Goal: Check status: Check status

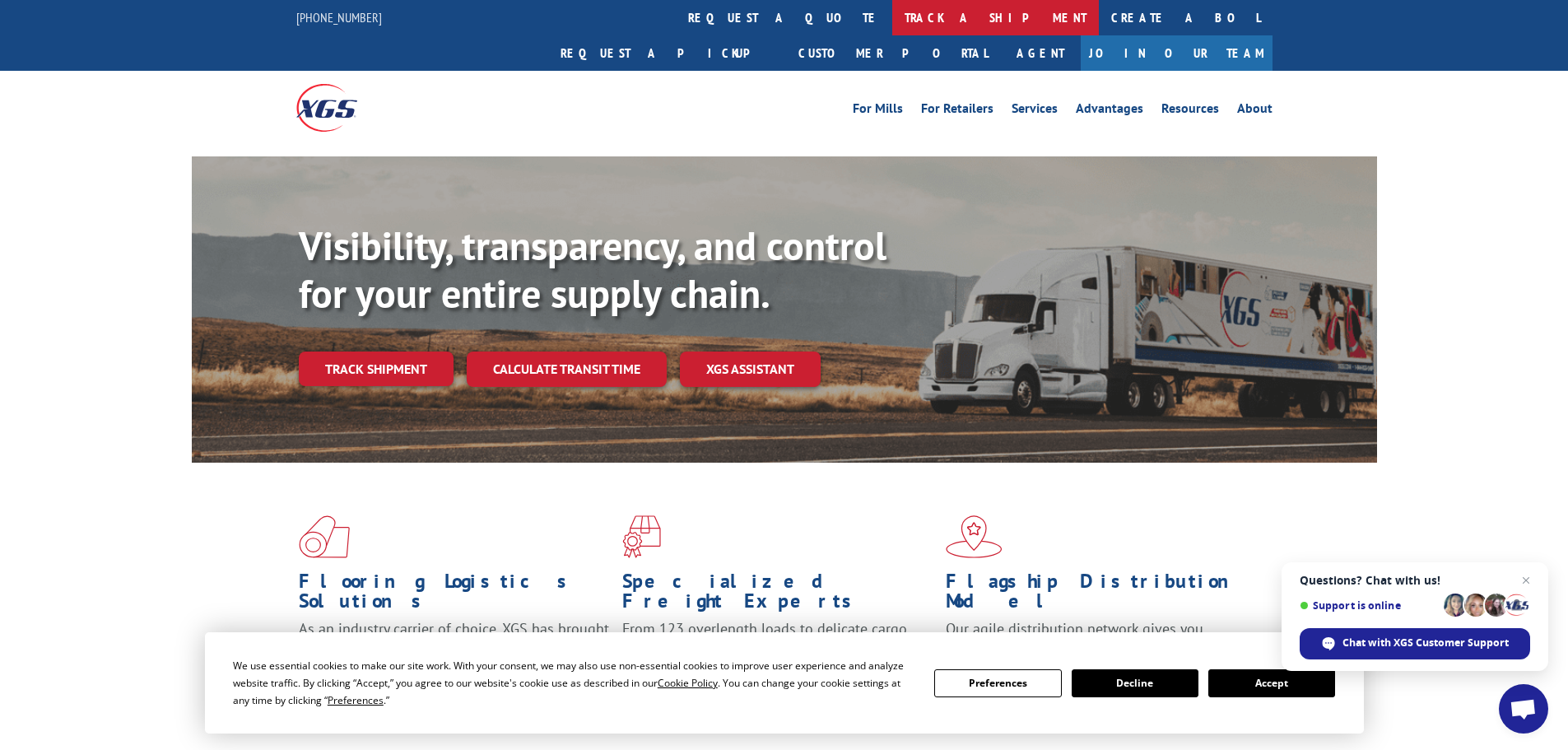
click at [892, 13] on link "track a shipment" at bounding box center [995, 17] width 207 height 36
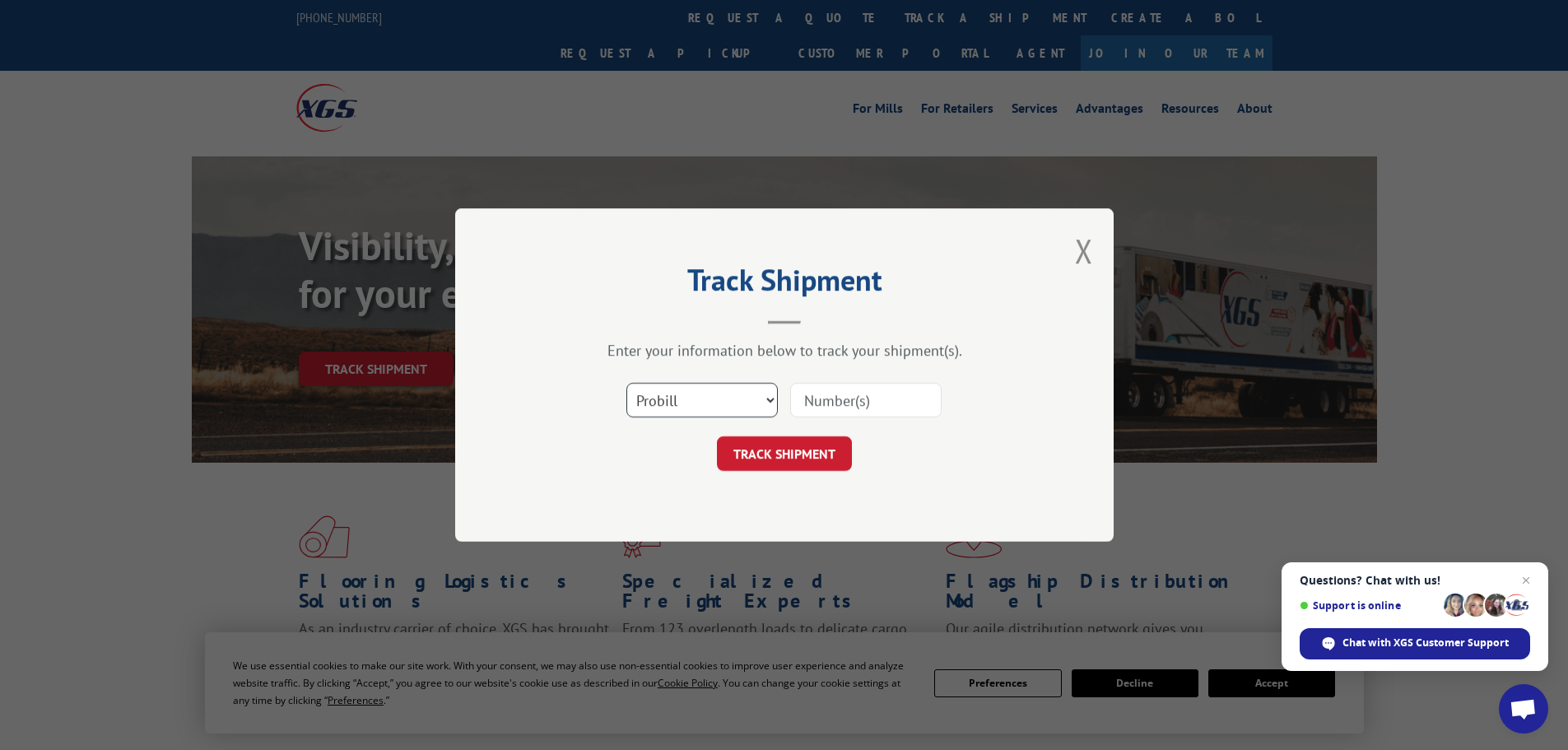
click at [709, 410] on select "Select category... Probill BOL PO" at bounding box center [702, 401] width 151 height 35
select select "bol"
click at [627, 383] on select "Select category... Probill BOL PO" at bounding box center [702, 401] width 151 height 35
drag, startPoint x: 877, startPoint y: 390, endPoint x: 856, endPoint y: 413, distance: 31.1
click at [874, 393] on input at bounding box center [865, 401] width 151 height 35
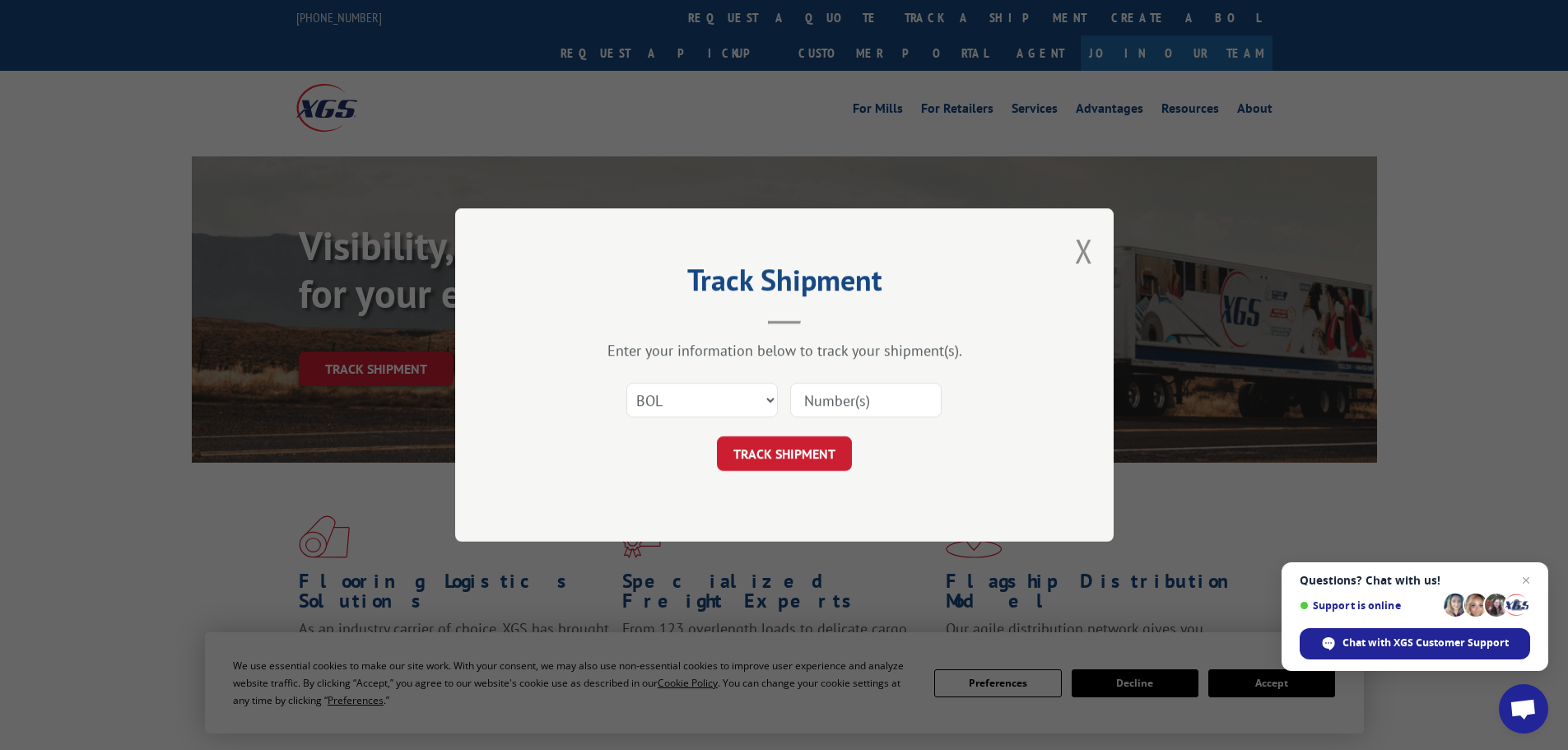
click at [860, 398] on input at bounding box center [865, 401] width 151 height 35
paste input "6020024"
type input "6020024"
click at [806, 457] on button "TRACK SHIPMENT" at bounding box center [784, 453] width 135 height 35
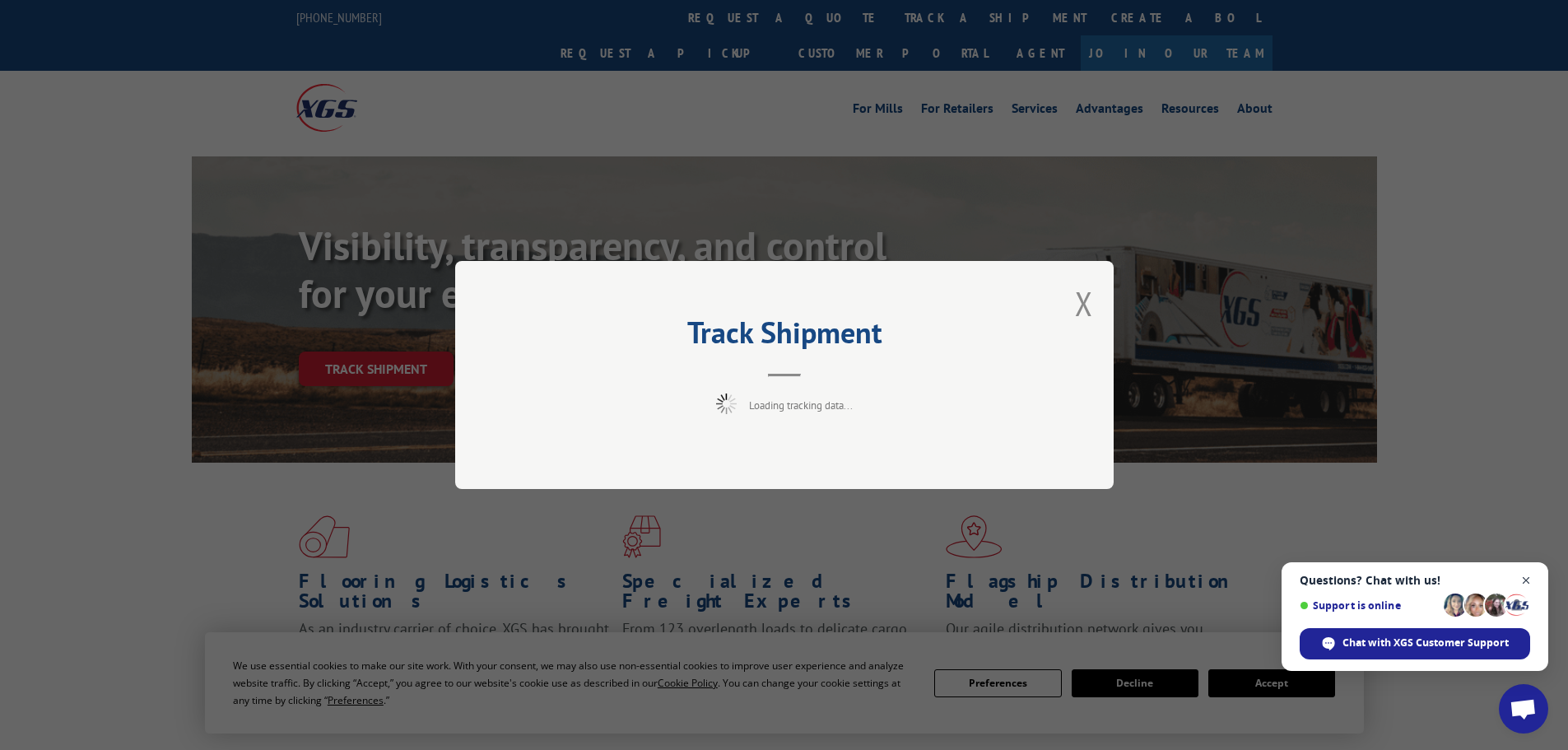
click at [1523, 583] on span "Close chat" at bounding box center [1527, 581] width 20 height 20
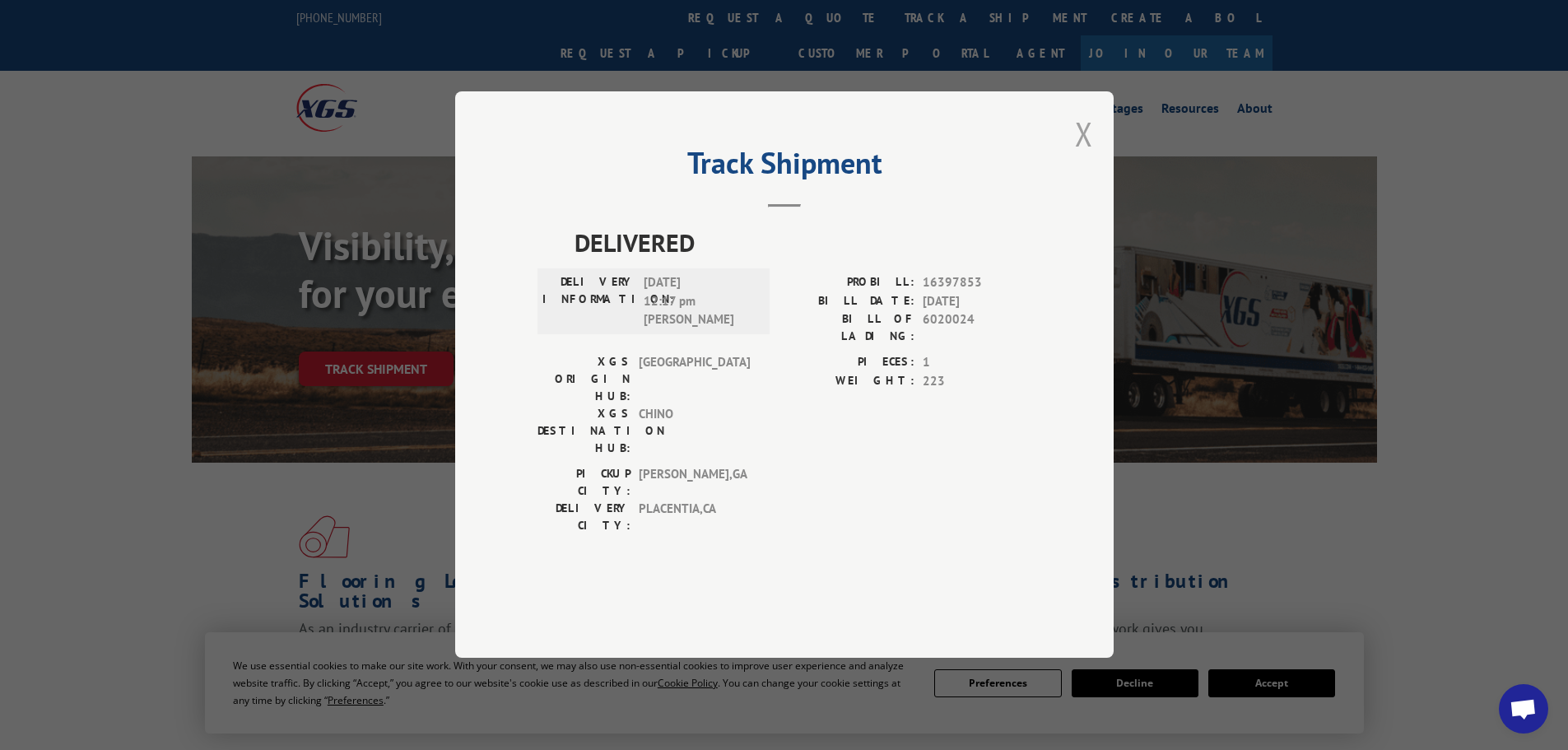
click at [1078, 156] on button "Close modal" at bounding box center [1084, 133] width 18 height 43
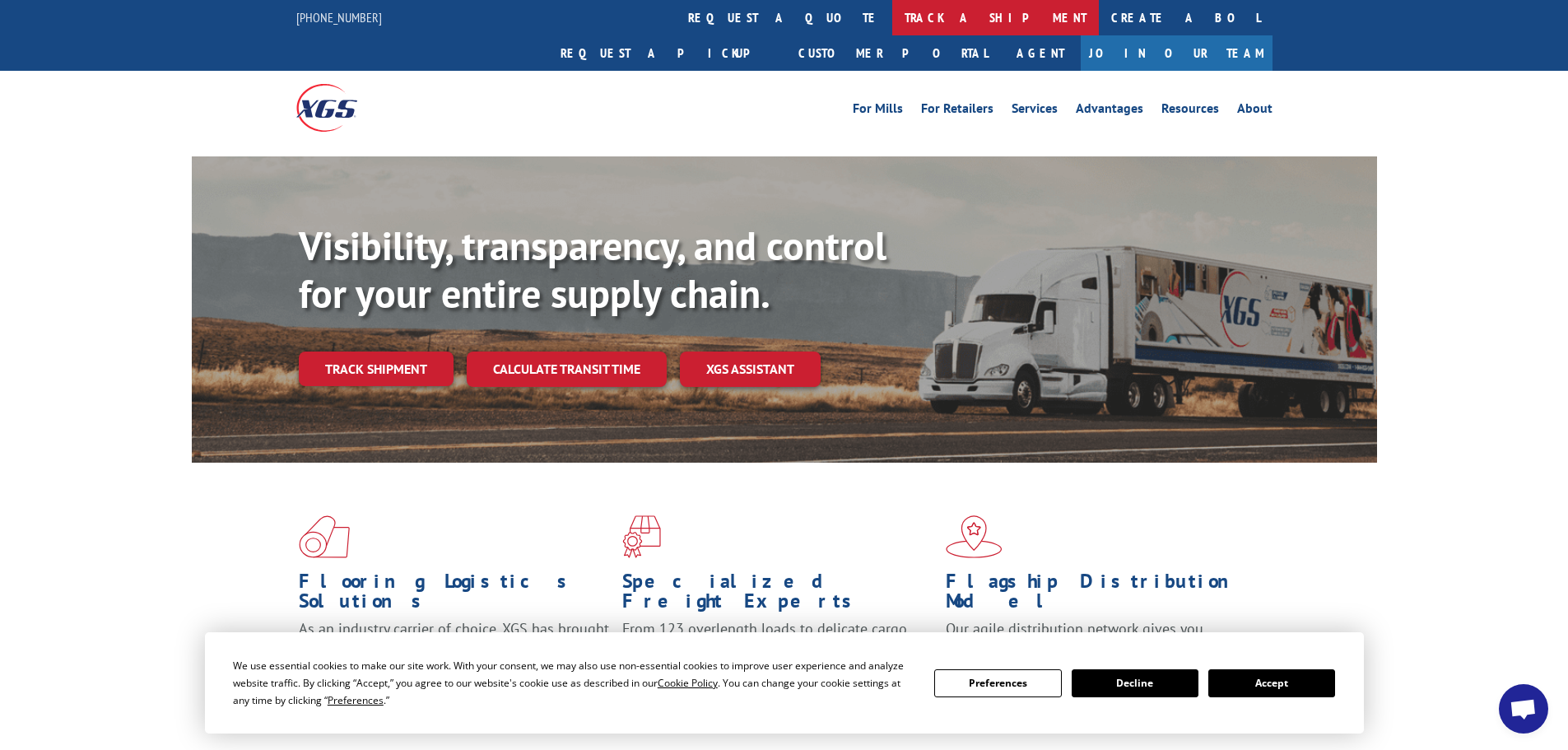
click at [892, 24] on link "track a shipment" at bounding box center [995, 17] width 207 height 36
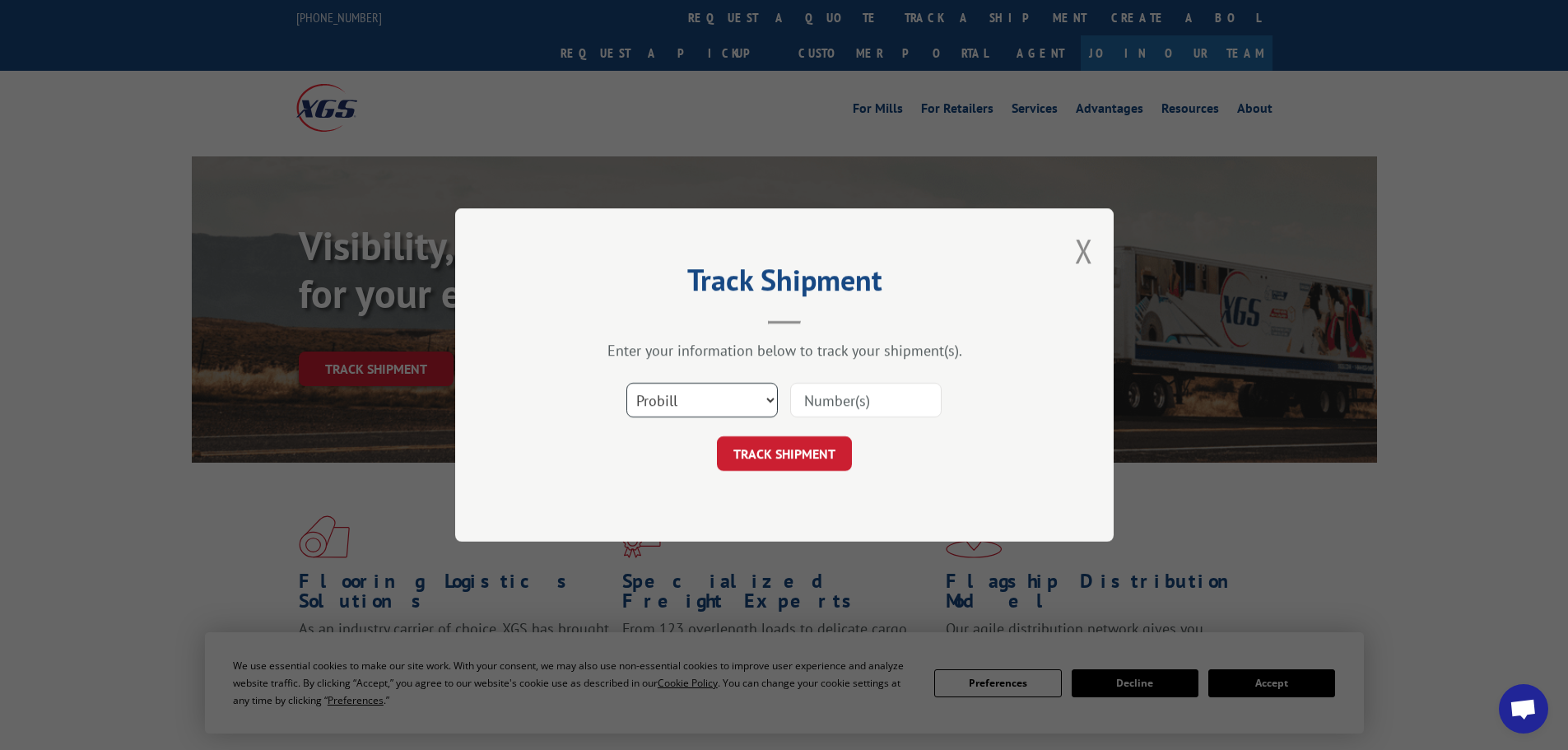
click at [710, 401] on select "Select category... Probill BOL PO" at bounding box center [702, 401] width 151 height 35
select select "bol"
click at [627, 383] on select "Select category... Probill BOL PO" at bounding box center [702, 401] width 151 height 35
click at [839, 404] on input at bounding box center [865, 401] width 151 height 35
paste input "5211814"
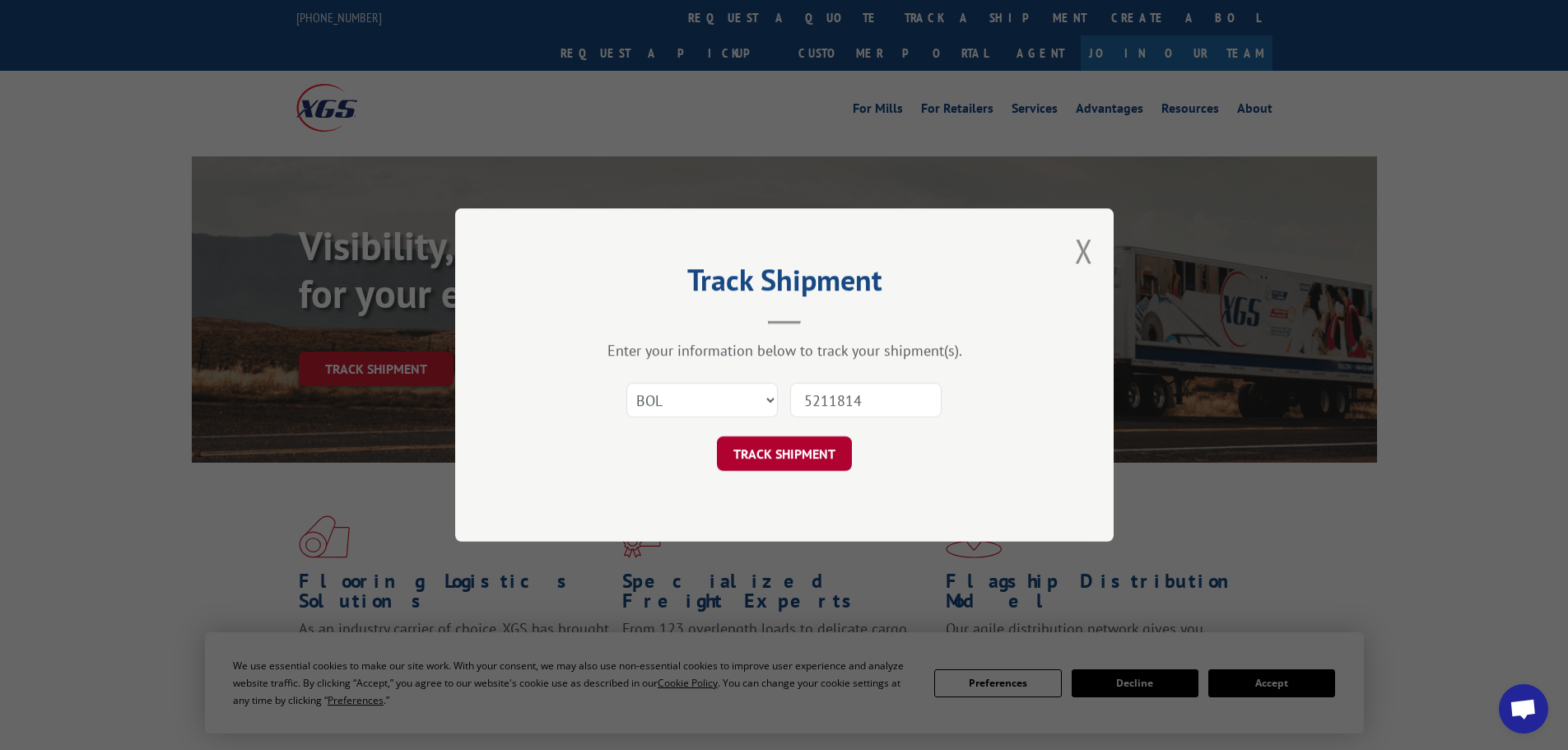
type input "5211814"
click at [782, 451] on button "TRACK SHIPMENT" at bounding box center [784, 453] width 135 height 35
